Goal: Transaction & Acquisition: Purchase product/service

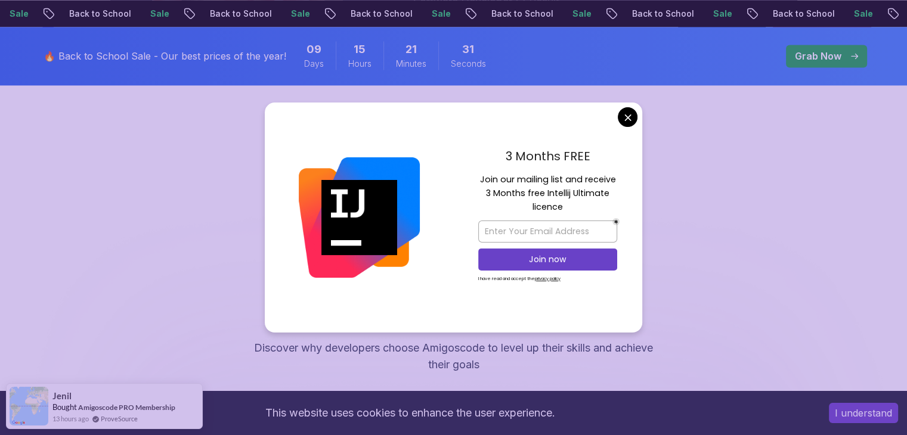
scroll to position [2206, 0]
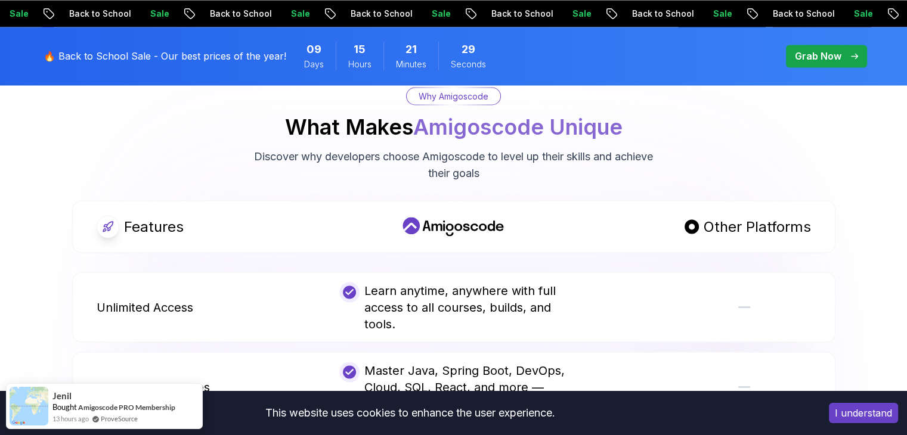
click at [631, 116] on body "Sale Back to School Sale Back to School Sale Back to School Sale Back to School…" at bounding box center [453, 342] width 907 height 5097
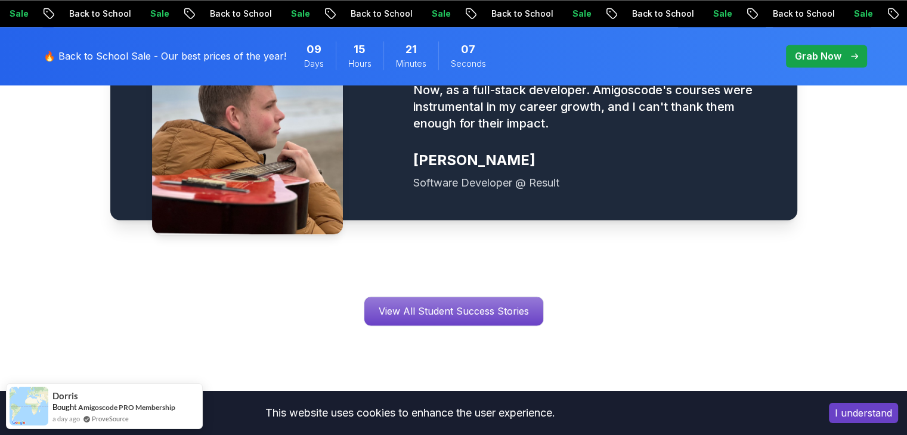
scroll to position [0, 0]
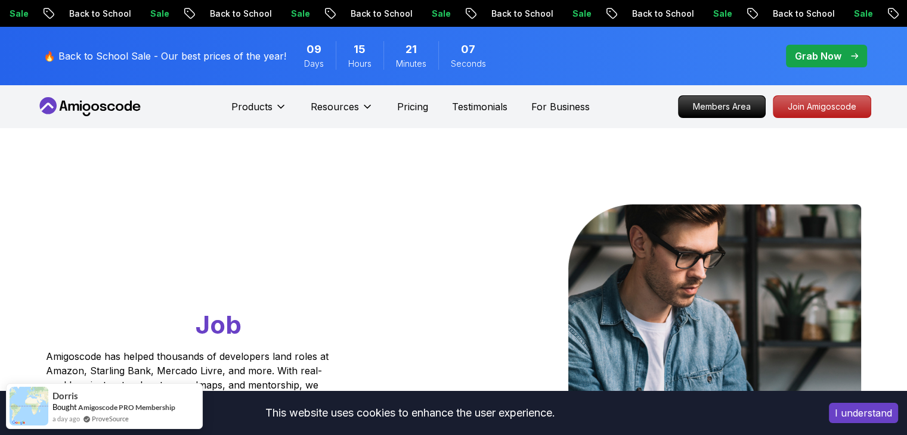
drag, startPoint x: 605, startPoint y: 325, endPoint x: 520, endPoint y: -26, distance: 360.6
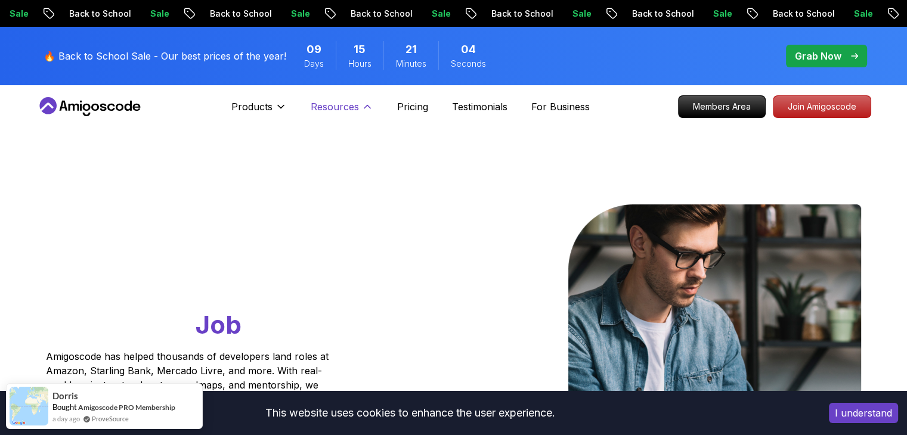
click at [339, 107] on p "Resources" at bounding box center [335, 107] width 48 height 14
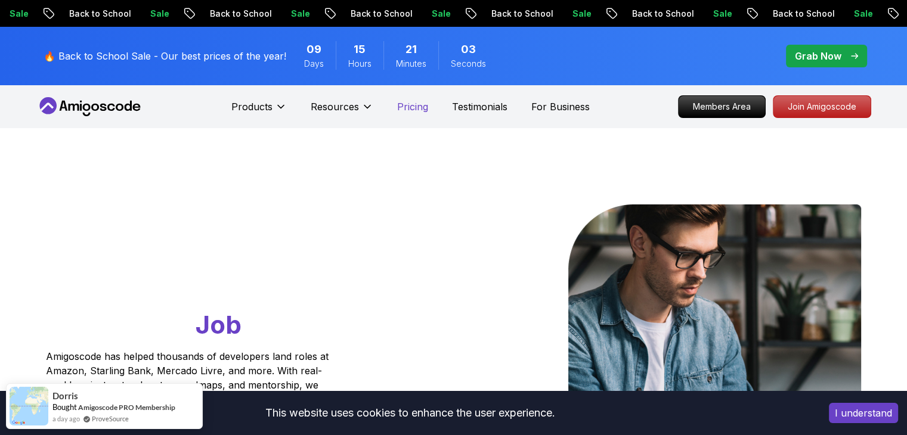
click at [427, 108] on p "Pricing" at bounding box center [412, 107] width 31 height 14
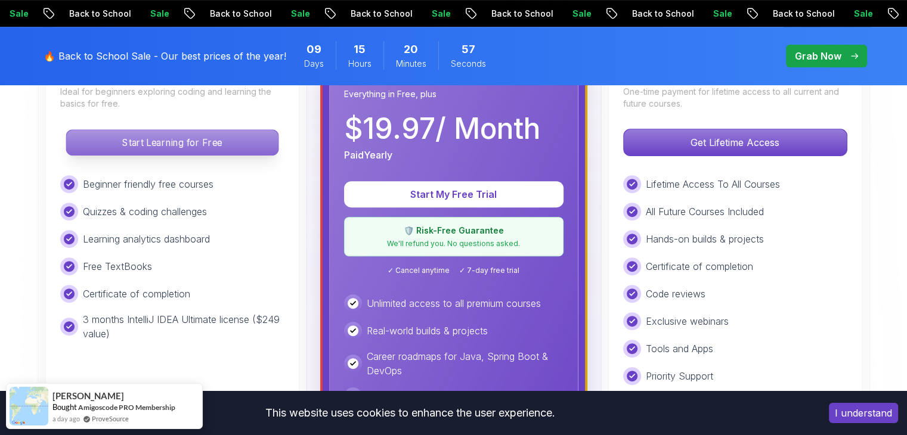
scroll to position [477, 0]
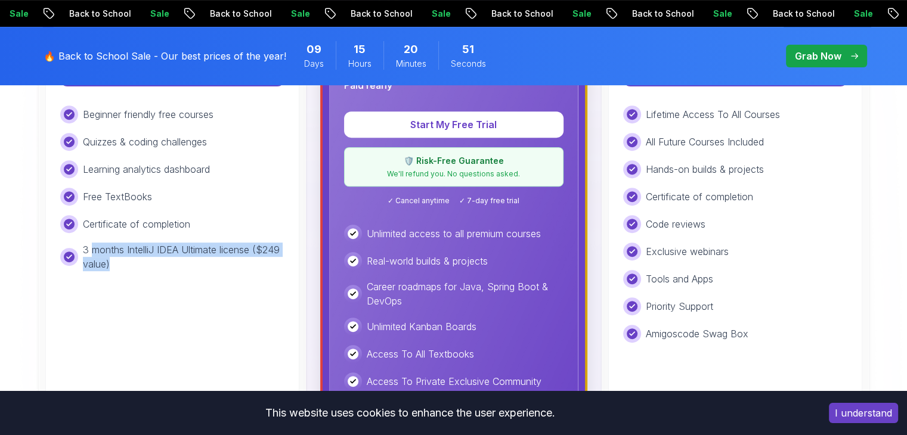
drag, startPoint x: 110, startPoint y: 269, endPoint x: 91, endPoint y: 244, distance: 32.3
click at [91, 244] on p "3 months IntelliJ IDEA Ultimate license ($249 value)" at bounding box center [183, 257] width 201 height 29
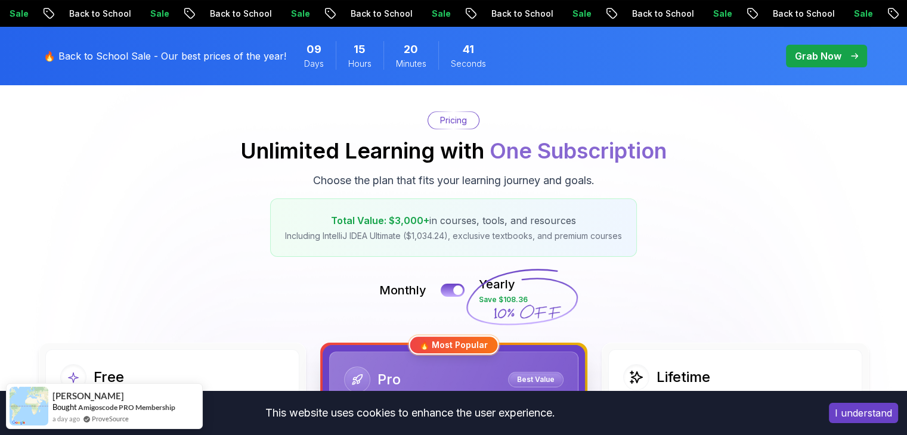
scroll to position [0, 0]
